Goal: Find specific page/section

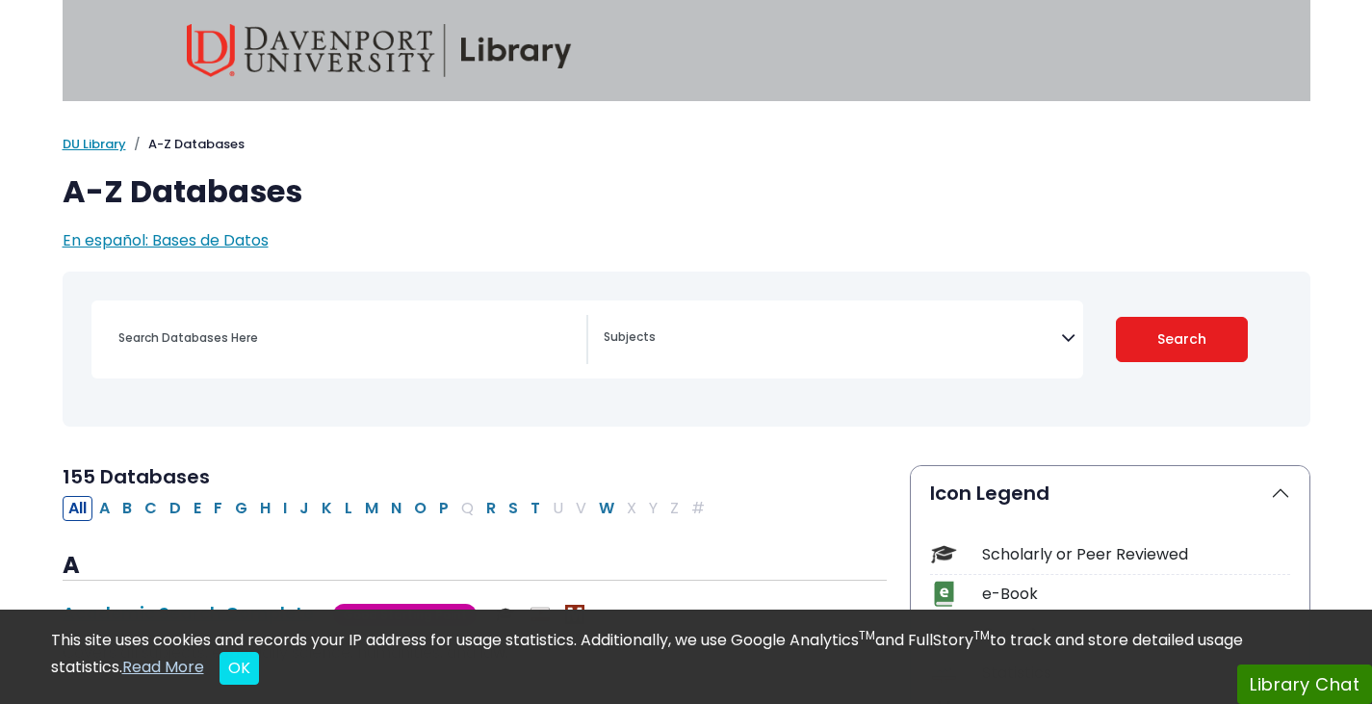
select select "Database Subject Filter"
click at [329, 373] on div "[MEDICAL_DATA] Guide Accounting, Finance & Economics (ACCT, FINC & ECON) Advert…" at bounding box center [586, 339] width 991 height 78
click at [324, 355] on div "Search filters" at bounding box center [346, 338] width 479 height 46
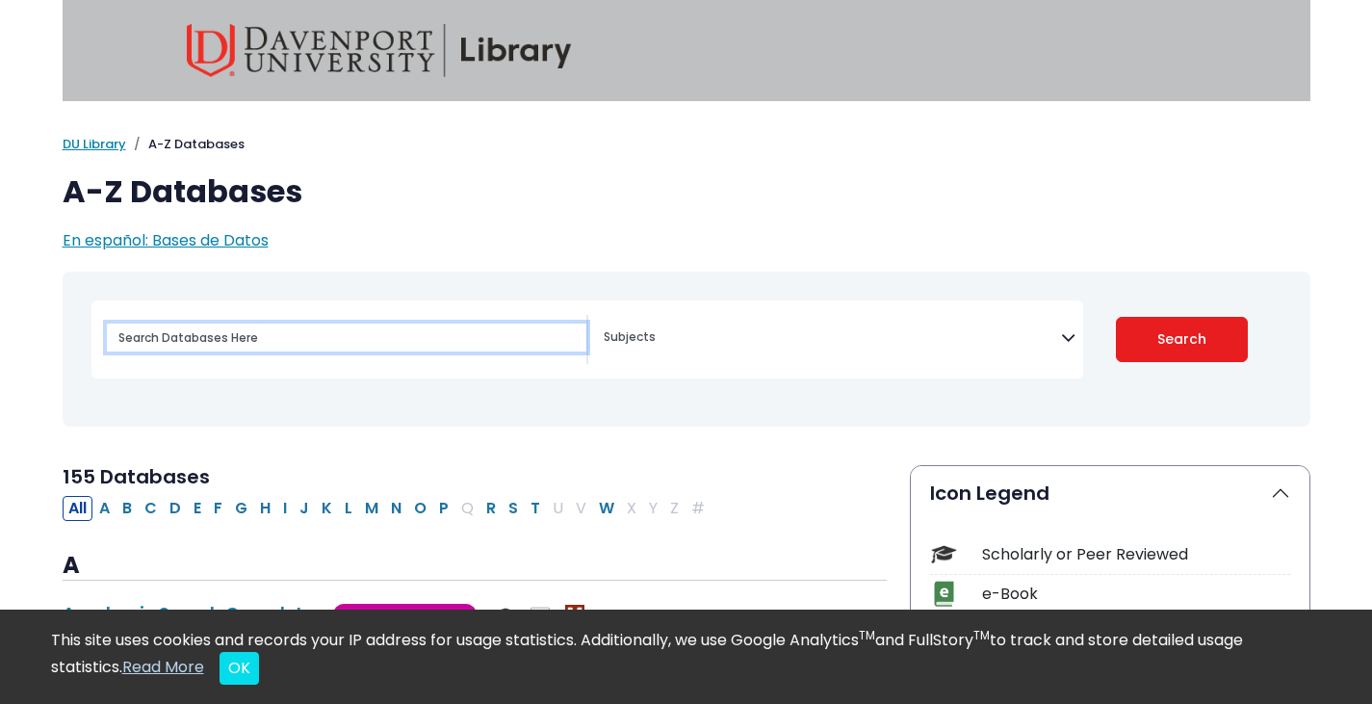
click at [295, 334] on input "Search database by title or keyword" at bounding box center [346, 337] width 479 height 28
type input "proquest"
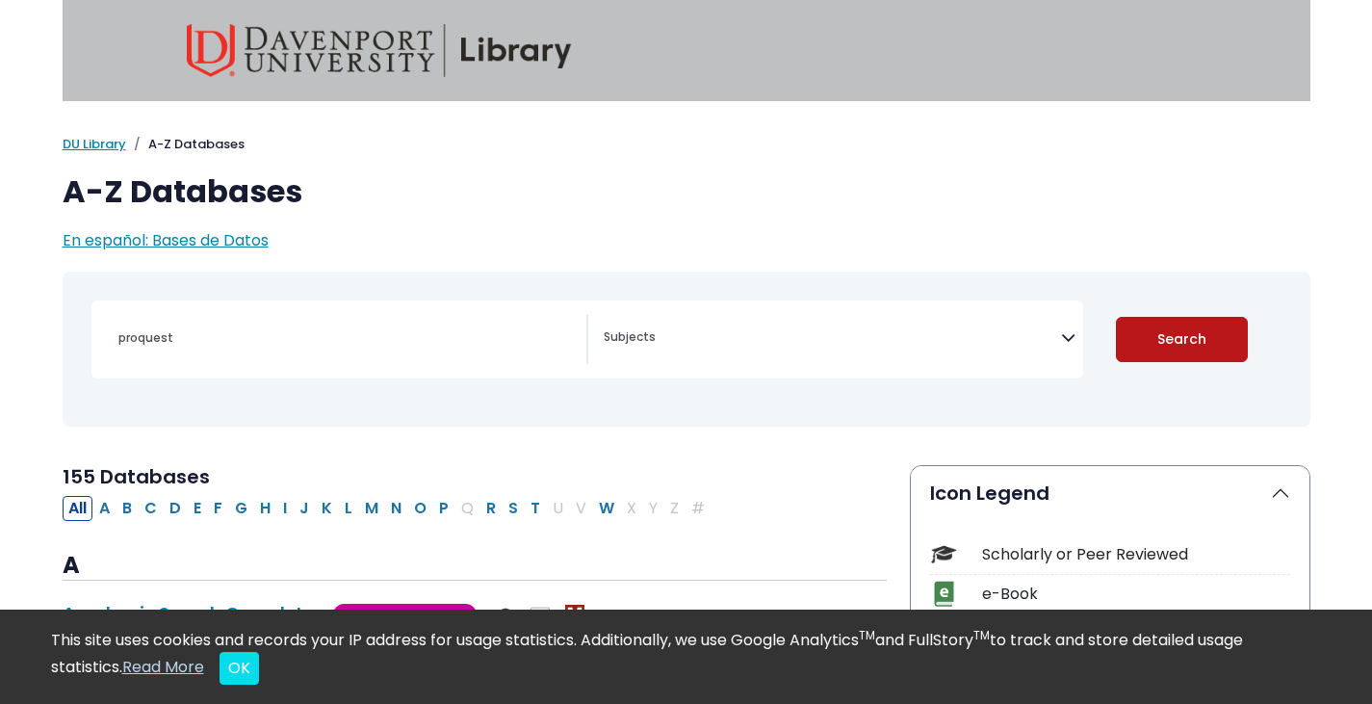
click at [1188, 344] on button "Search" at bounding box center [1182, 339] width 132 height 45
select select "Database Subject Filter"
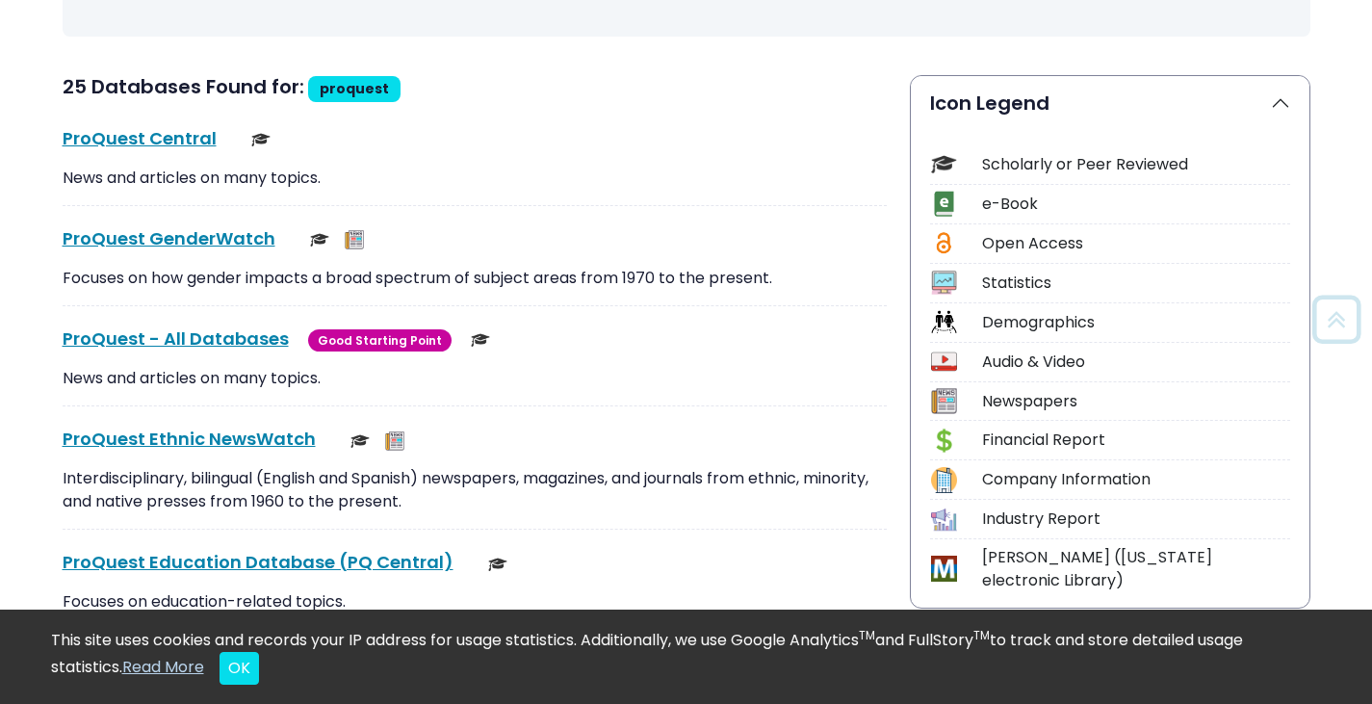
scroll to position [395, 0]
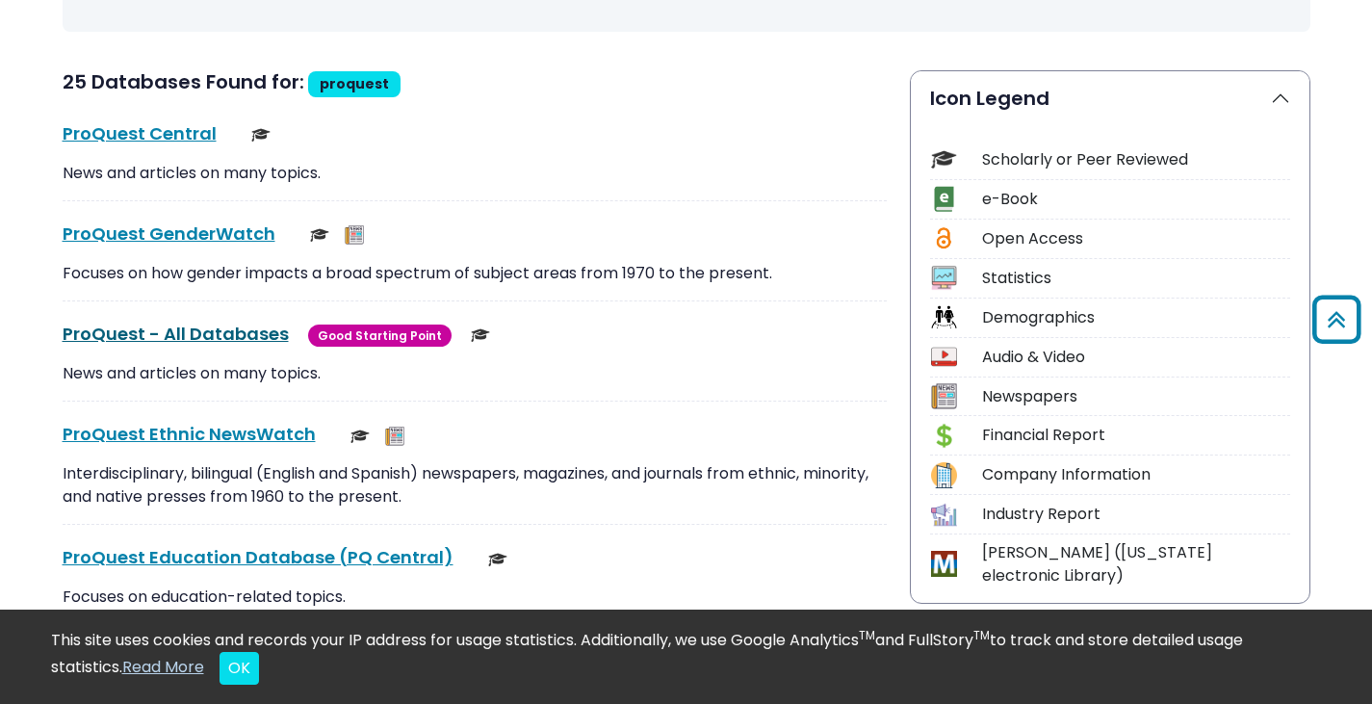
click at [205, 330] on link "ProQuest - All Databases This link opens in a new window" at bounding box center [176, 333] width 226 height 24
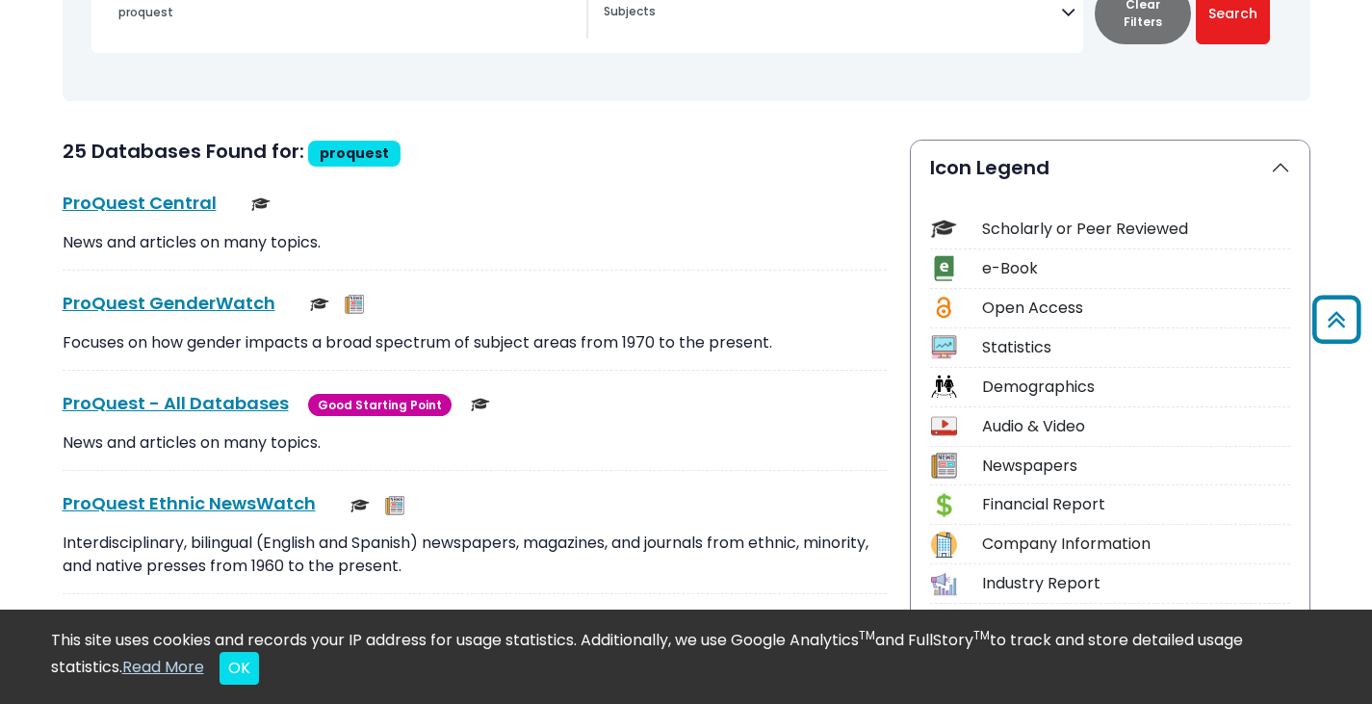
scroll to position [324, 0]
